Goal: Transaction & Acquisition: Purchase product/service

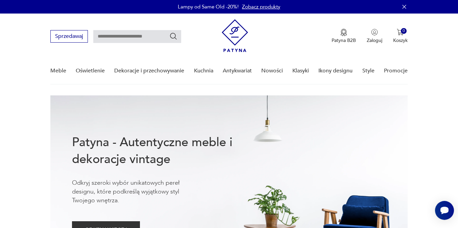
click at [138, 34] on input "text" at bounding box center [137, 36] width 88 height 13
type input "*******"
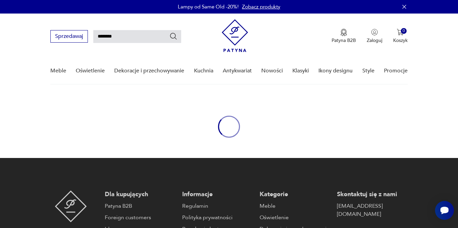
type input "*******"
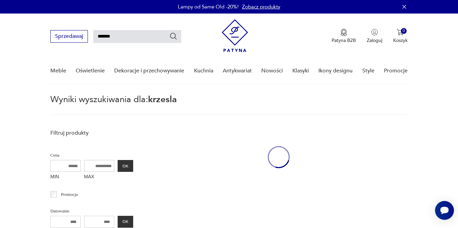
scroll to position [24, 0]
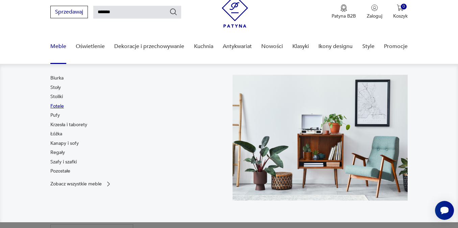
click at [61, 106] on link "Fotele" at bounding box center [57, 106] width 14 height 7
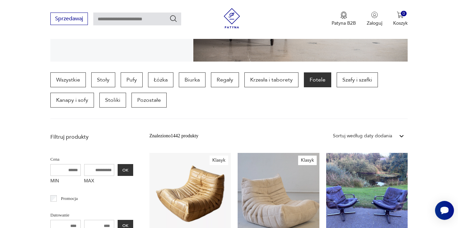
scroll to position [122, 0]
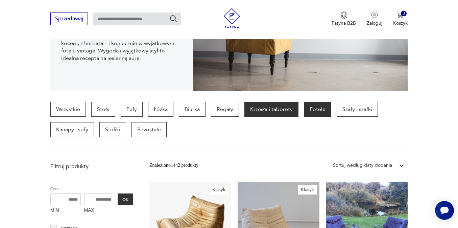
click at [264, 113] on p "Krzesła i taborety" at bounding box center [272, 109] width 54 height 15
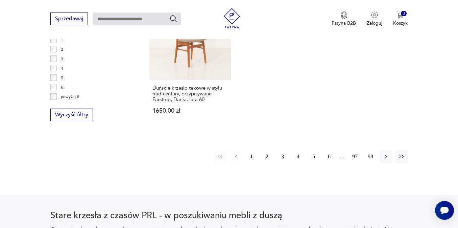
scroll to position [1014, 0]
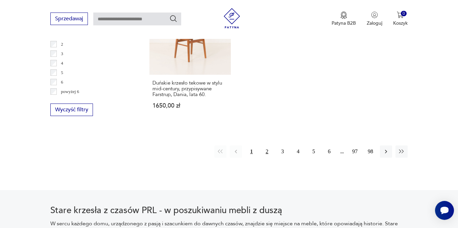
click at [266, 158] on button "2" at bounding box center [267, 151] width 12 height 12
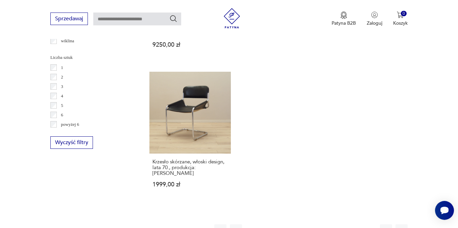
scroll to position [985, 0]
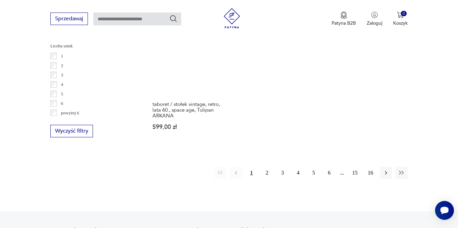
scroll to position [999, 0]
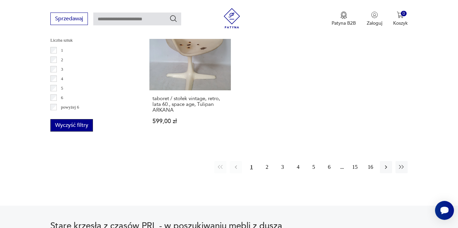
click at [63, 128] on button "Wyczyść filtry" at bounding box center [71, 125] width 43 height 13
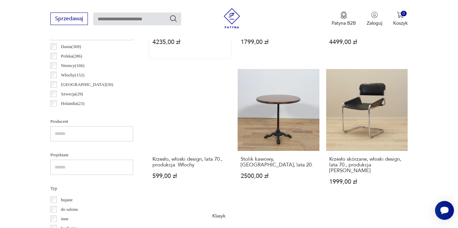
scroll to position [180, 0]
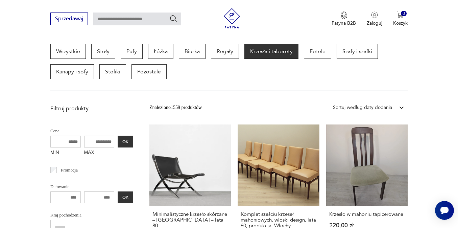
click at [128, 20] on input "text" at bounding box center [137, 19] width 88 height 13
type input "**********"
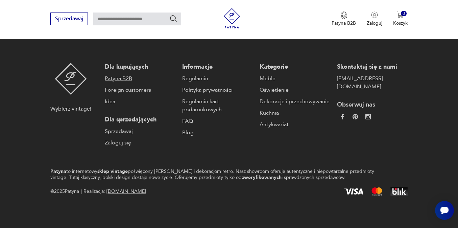
type input "**********"
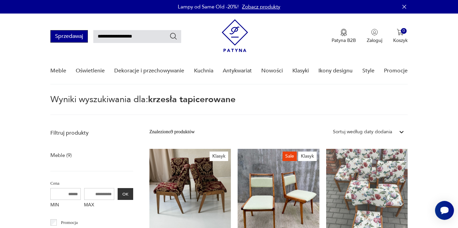
drag, startPoint x: 147, startPoint y: 37, endPoint x: 86, endPoint y: 38, distance: 60.9
click at [86, 38] on div "**********" at bounding box center [115, 36] width 131 height 13
type input "*****"
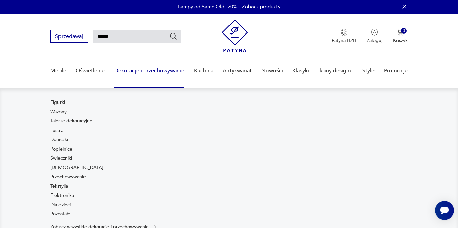
scroll to position [2, 0]
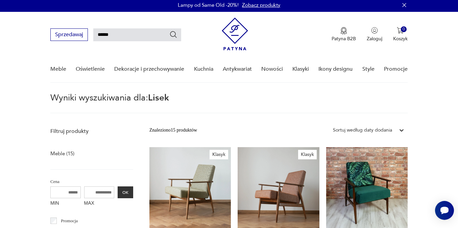
drag, startPoint x: 114, startPoint y: 40, endPoint x: 95, endPoint y: 33, distance: 20.8
click at [95, 33] on input "*****" at bounding box center [137, 34] width 88 height 13
paste input "**********"
type input "**********"
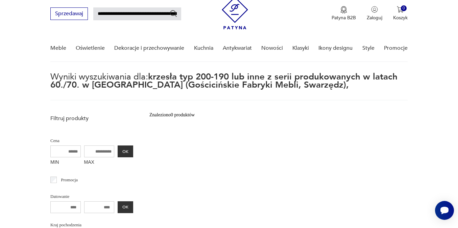
scroll to position [22, 0]
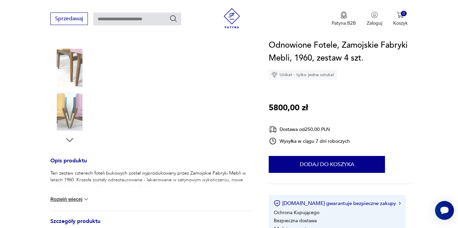
scroll to position [168, 0]
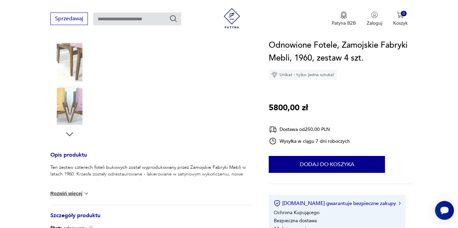
click at [69, 110] on img at bounding box center [69, 105] width 39 height 39
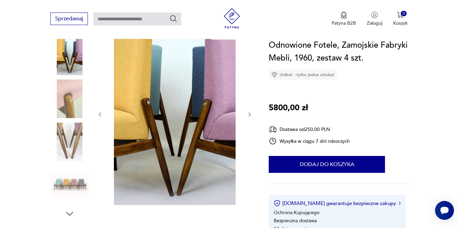
scroll to position [62, 0]
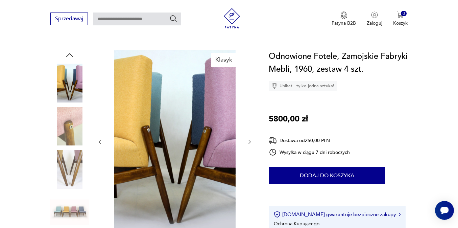
click at [54, 134] on img at bounding box center [69, 126] width 39 height 39
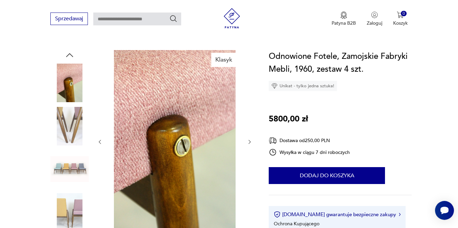
click at [75, 158] on img at bounding box center [69, 169] width 39 height 39
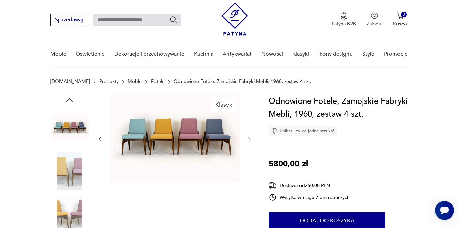
scroll to position [16, 0]
click at [69, 122] on img at bounding box center [69, 128] width 39 height 39
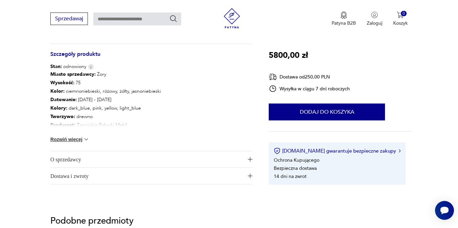
scroll to position [335, 0]
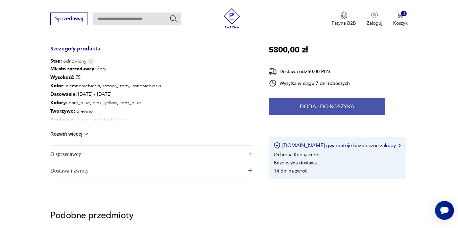
click at [301, 107] on button "Dodaj do koszyka" at bounding box center [327, 106] width 116 height 17
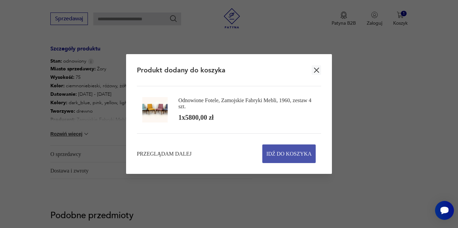
click at [279, 150] on span "Idź do koszyka" at bounding box center [289, 154] width 45 height 18
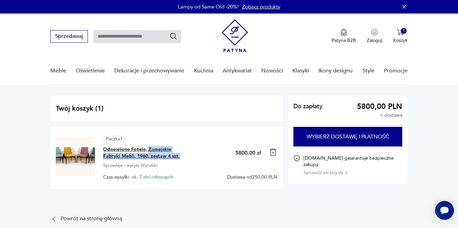
drag, startPoint x: 187, startPoint y: 156, endPoint x: 148, endPoint y: 147, distance: 40.0
click at [148, 147] on span "Odnowione Fotele, Zamojskie Fabryki Mebli, 1960, zestaw 4 szt." at bounding box center [145, 153] width 85 height 14
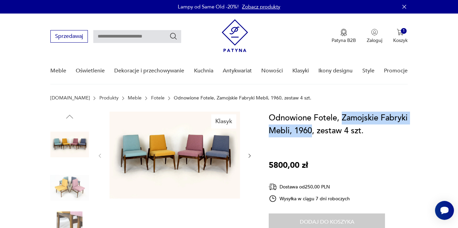
drag, startPoint x: 341, startPoint y: 116, endPoint x: 312, endPoint y: 131, distance: 32.7
click at [312, 131] on h1 "Odnowione Fotele, Zamojskie Fabryki Mebli, 1960, zestaw 4 szt." at bounding box center [340, 125] width 143 height 26
copy h1 "Zamojskie Fabryki Mebli, 1960"
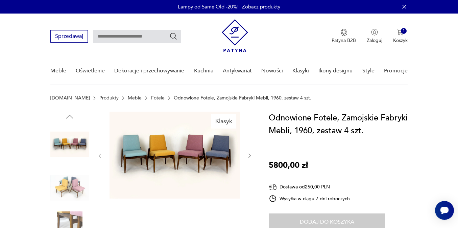
click at [112, 39] on input "text" at bounding box center [137, 36] width 88 height 13
paste input "**********"
type input "**********"
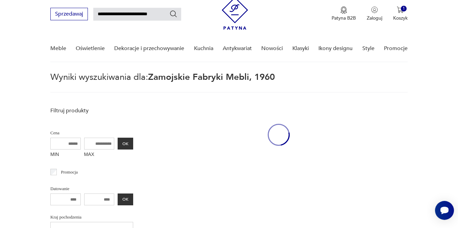
scroll to position [24, 0]
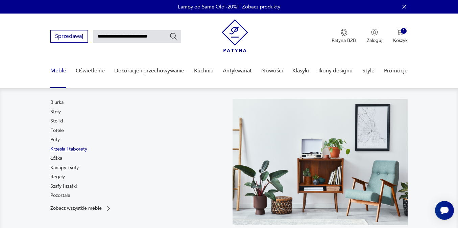
click at [59, 149] on link "Krzesła i taborety" at bounding box center [68, 149] width 37 height 7
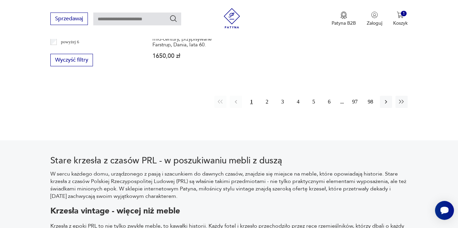
scroll to position [1078, 0]
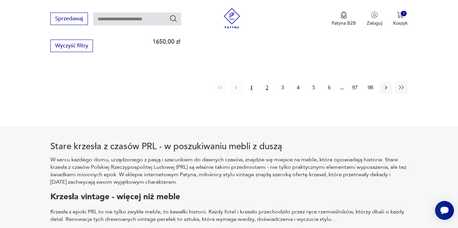
click at [267, 94] on button "2" at bounding box center [267, 88] width 12 height 12
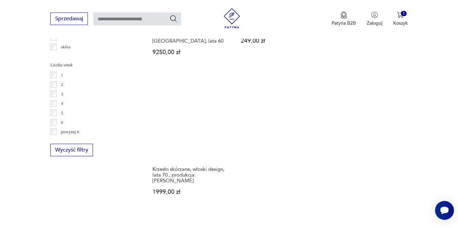
scroll to position [1032, 0]
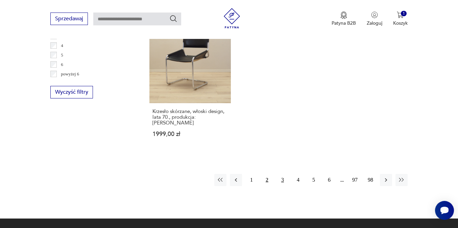
click at [282, 174] on button "3" at bounding box center [283, 180] width 12 height 12
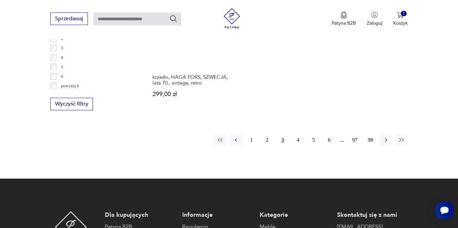
scroll to position [1058, 0]
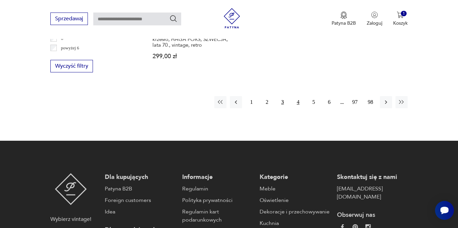
click at [297, 108] on button "4" at bounding box center [298, 102] width 12 height 12
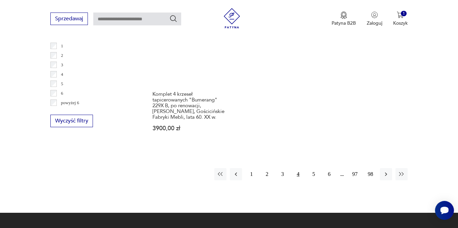
scroll to position [1012, 0]
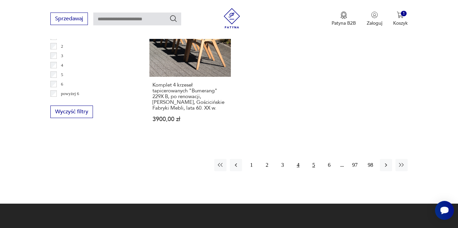
click at [318, 171] on button "5" at bounding box center [314, 165] width 12 height 12
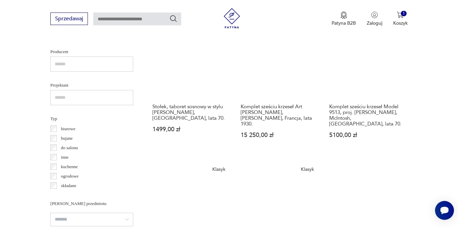
scroll to position [445, 0]
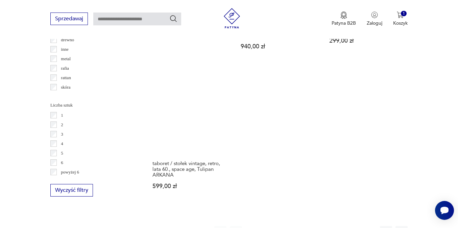
scroll to position [940, 0]
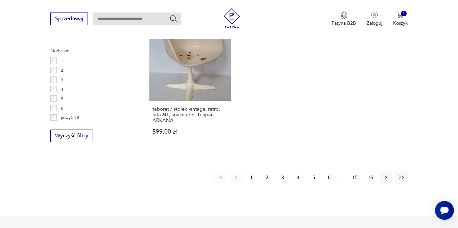
scroll to position [1043, 0]
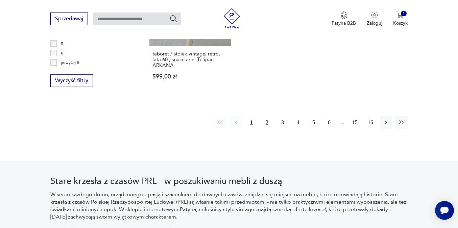
click at [266, 123] on button "2" at bounding box center [267, 122] width 12 height 12
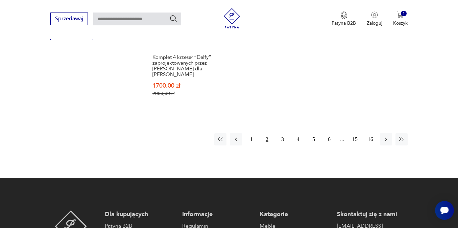
scroll to position [1092, 0]
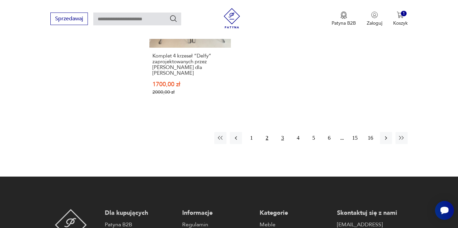
click at [282, 132] on button "3" at bounding box center [283, 138] width 12 height 12
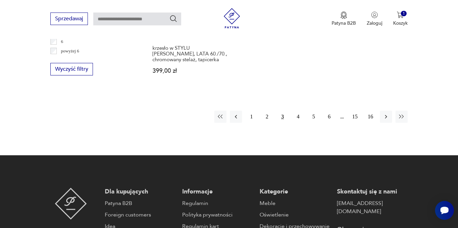
scroll to position [1059, 0]
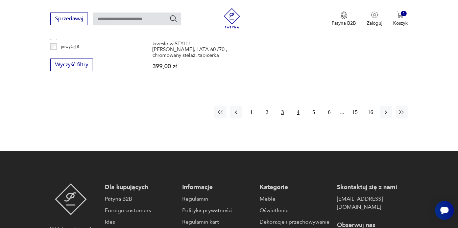
click at [296, 118] on button "4" at bounding box center [298, 112] width 12 height 12
